Goal: Transaction & Acquisition: Subscribe to service/newsletter

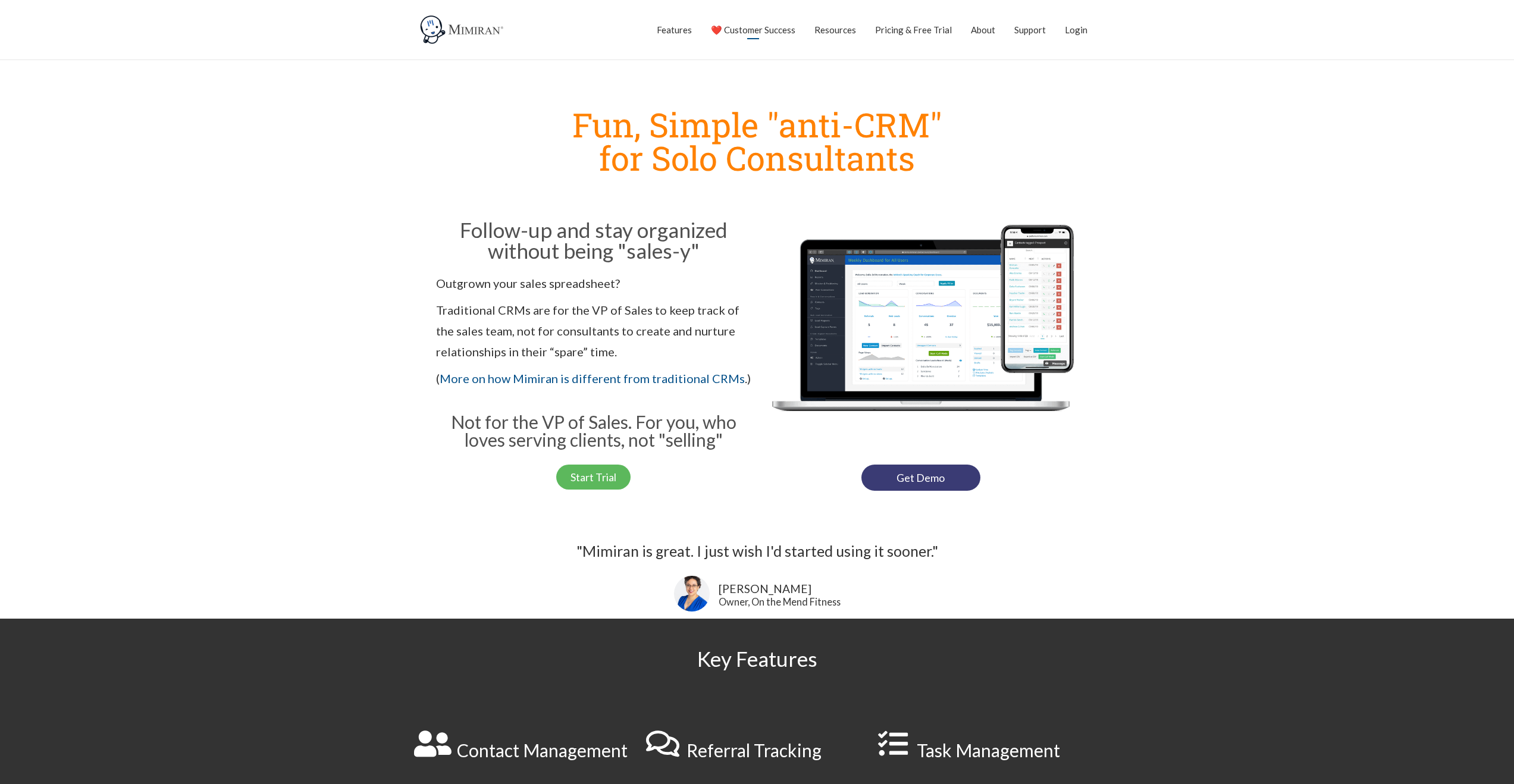
click at [778, 28] on link "❤️ Customer Success" at bounding box center [752, 30] width 84 height 30
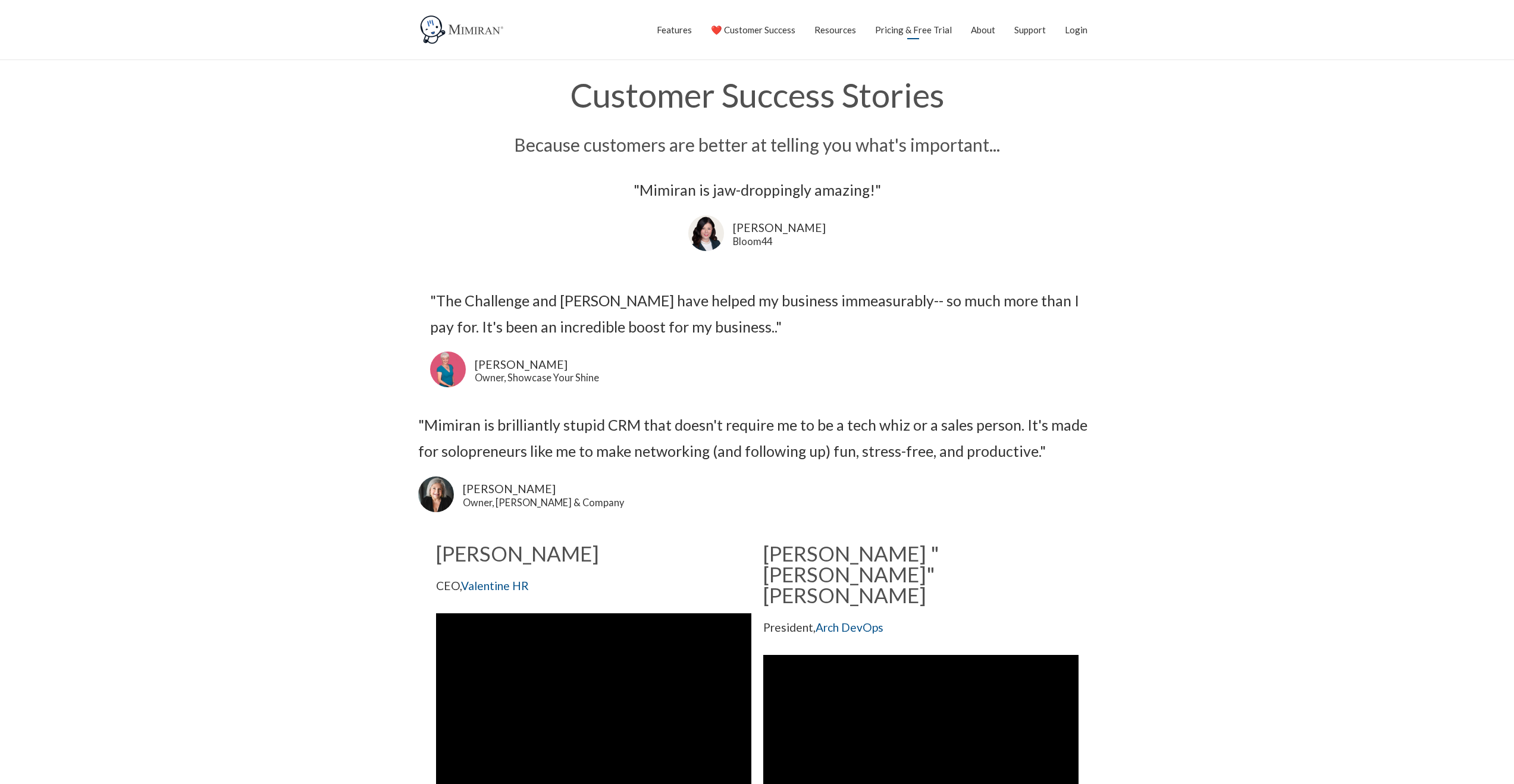
click at [924, 31] on link "Pricing & Free Trial" at bounding box center [913, 30] width 76 height 30
